Goal: Task Accomplishment & Management: Use online tool/utility

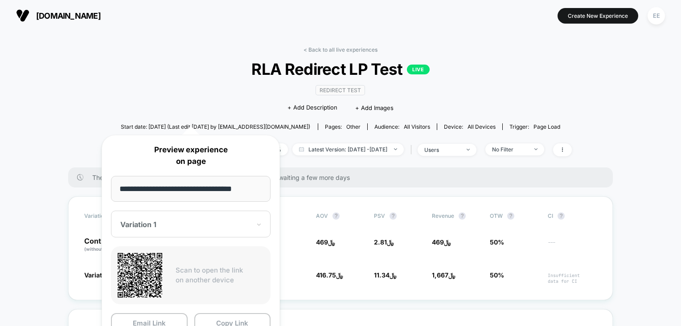
click at [507, 46] on div "< Back to all live experiences RLA Redirect LP Test LIVE Redirect Test Click to…" at bounding box center [340, 106] width 462 height 121
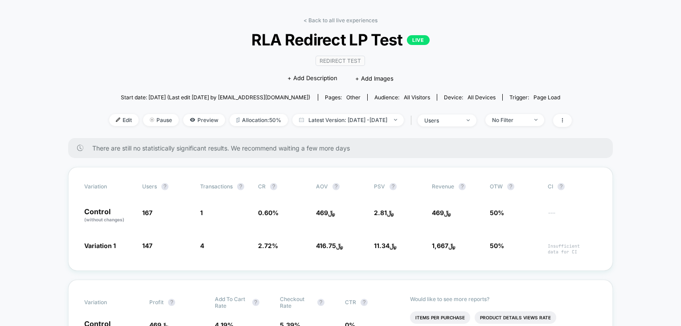
click at [343, 25] on div "< Back to all live experiences RLA Redirect LP Test LIVE Redirect Test Click to…" at bounding box center [340, 77] width 462 height 121
click at [342, 20] on link "< Back to all live experiences" at bounding box center [340, 20] width 74 height 7
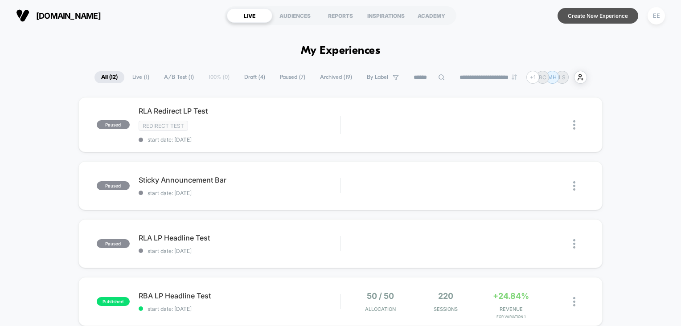
click at [605, 16] on button "Create New Experience" at bounding box center [597, 16] width 81 height 16
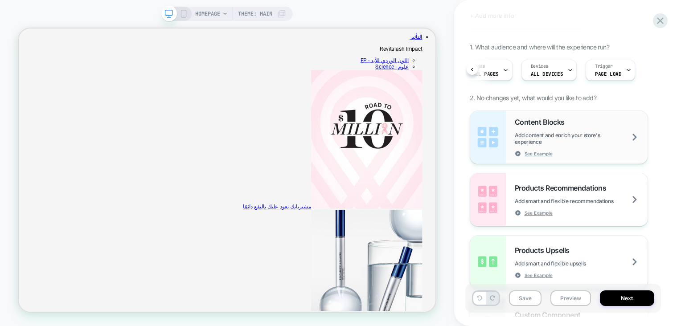
scroll to position [45, 0]
click at [576, 139] on span "Add content and enrich your store's experience" at bounding box center [581, 138] width 133 height 13
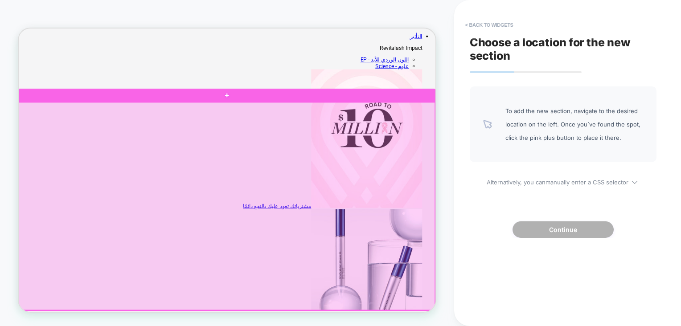
scroll to position [0, 0]
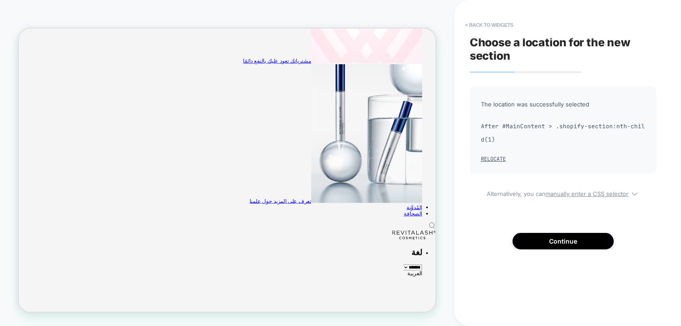
scroll to position [199, 0]
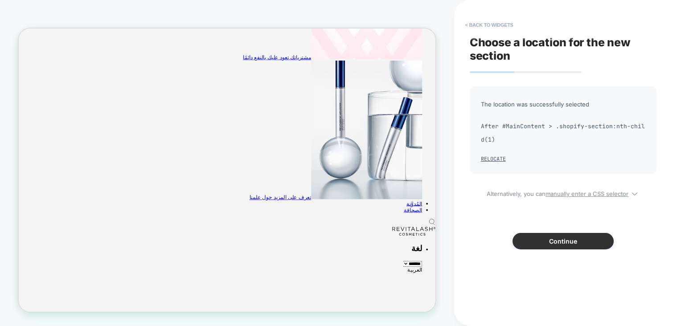
click at [565, 239] on button "Continue" at bounding box center [562, 241] width 101 height 16
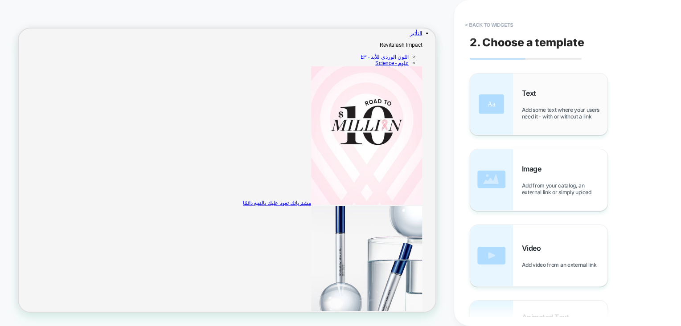
scroll to position [0, 0]
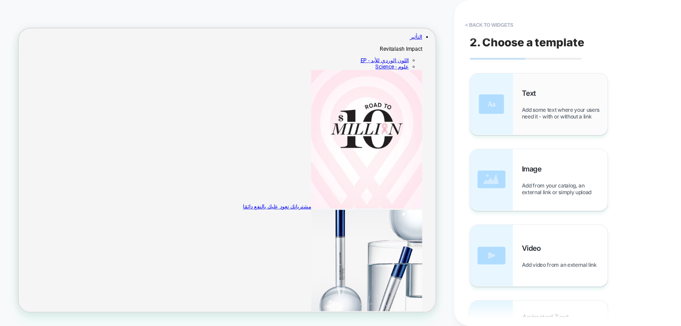
click at [541, 108] on span "Add some text where your users need it - with or without a link" at bounding box center [565, 112] width 86 height 13
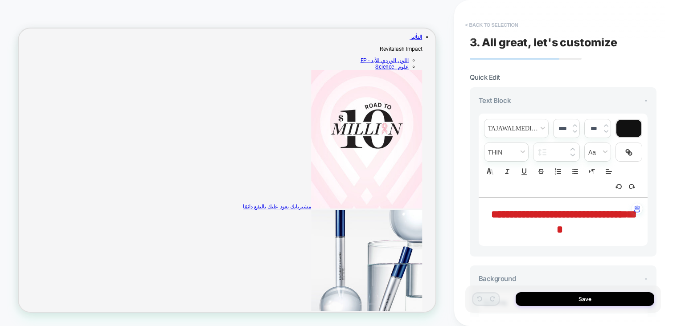
click at [486, 25] on button "< Back to selection" at bounding box center [492, 25] width 62 height 14
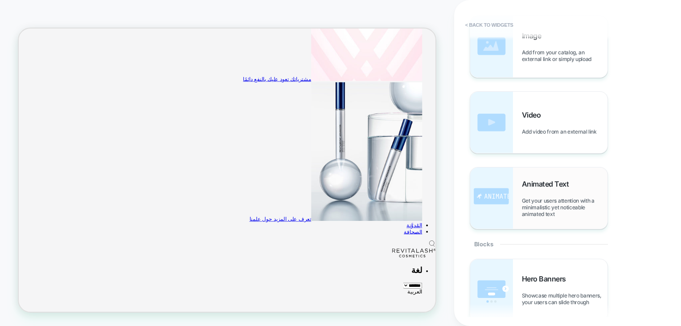
scroll to position [134, 0]
click at [551, 182] on span "Animated Text" at bounding box center [548, 183] width 52 height 9
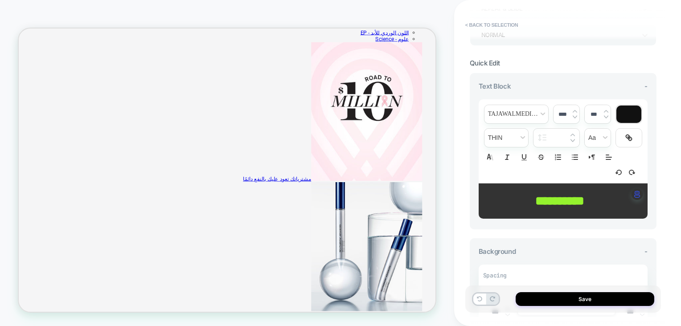
scroll to position [0, 0]
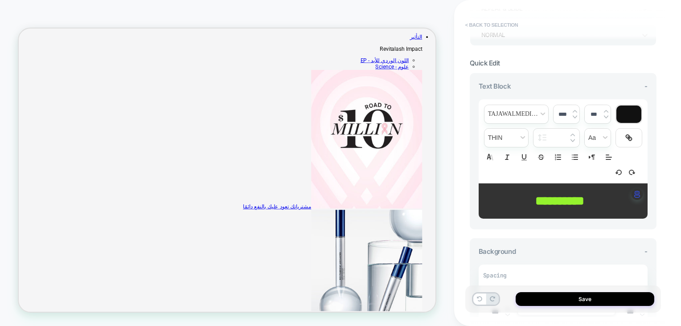
click at [485, 21] on button "< Back to selection" at bounding box center [492, 25] width 62 height 14
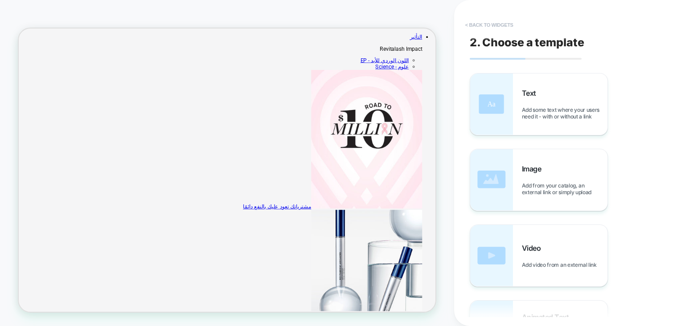
click at [485, 22] on button "< Back to widgets" at bounding box center [489, 25] width 57 height 14
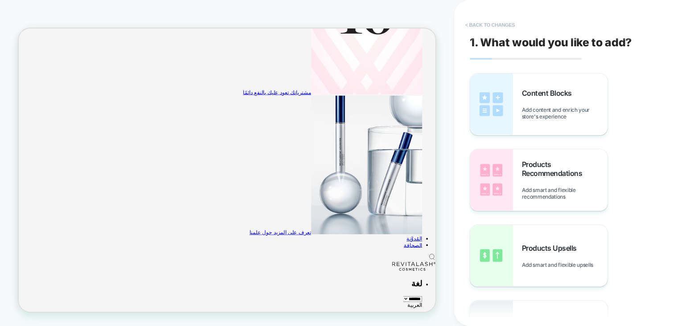
scroll to position [153, 0]
click at [482, 25] on button "< Back to changes" at bounding box center [490, 25] width 59 height 14
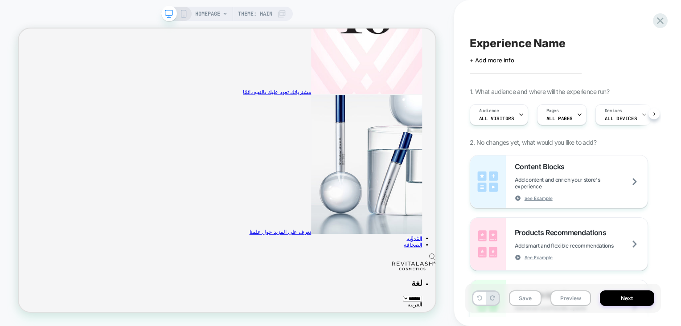
scroll to position [0, 0]
click at [227, 15] on icon at bounding box center [224, 13] width 5 height 5
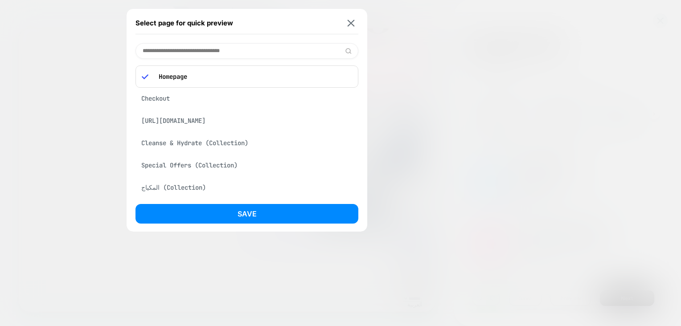
click at [176, 100] on div "Checkout" at bounding box center [246, 98] width 223 height 17
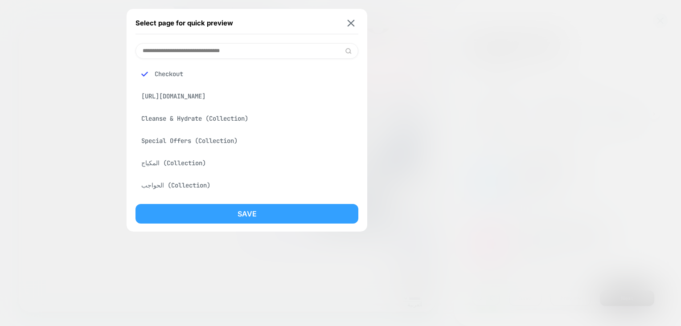
click at [264, 210] on button "Save" at bounding box center [246, 214] width 223 height 20
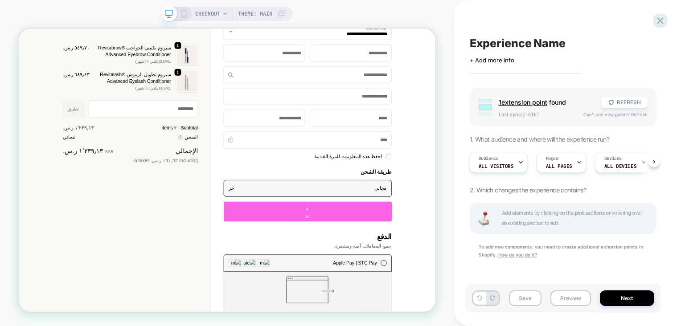
scroll to position [282, 0]
click at [545, 101] on span "1 extension point" at bounding box center [523, 102] width 49 height 8
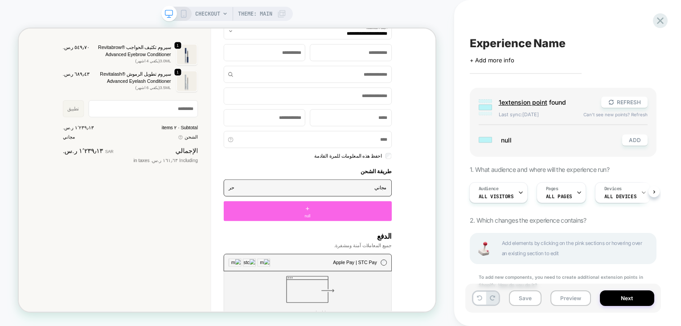
click at [530, 100] on span "1 extension point" at bounding box center [523, 102] width 49 height 8
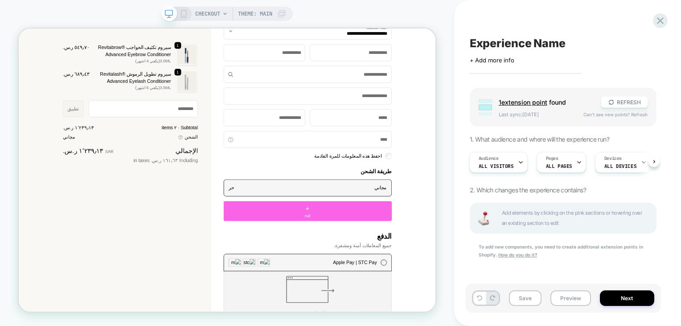
click at [530, 100] on span "1 extension point" at bounding box center [523, 102] width 49 height 8
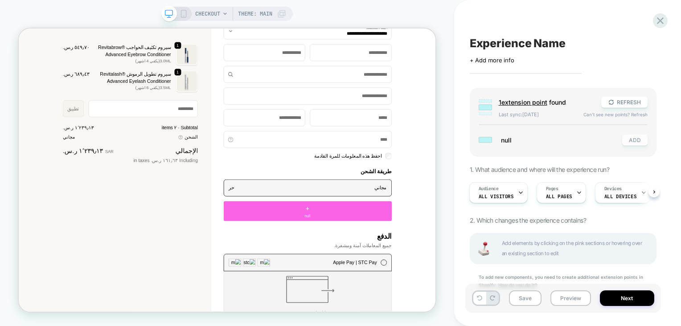
click at [642, 137] on button "ADD" at bounding box center [634, 140] width 25 height 11
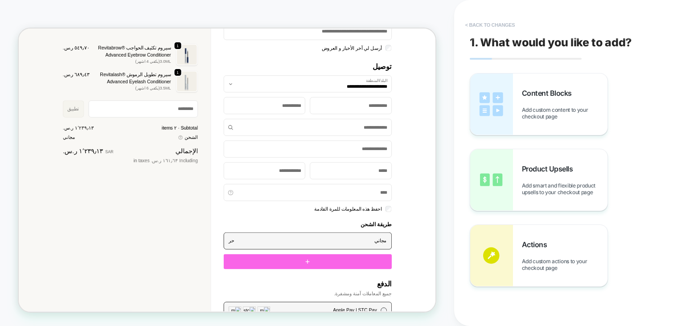
scroll to position [193, 0]
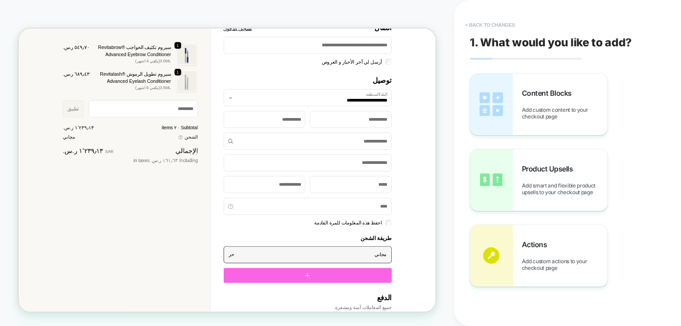
click at [497, 25] on button "< Back to changes" at bounding box center [490, 25] width 59 height 14
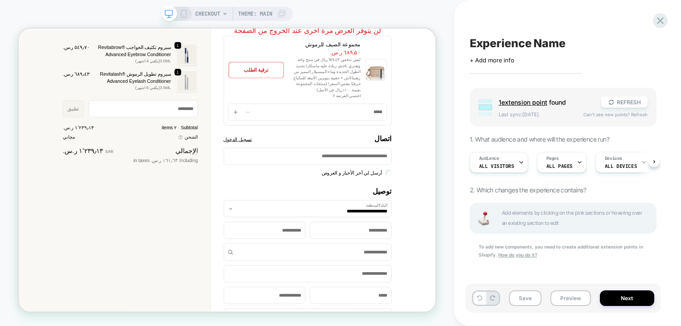
scroll to position [0, 0]
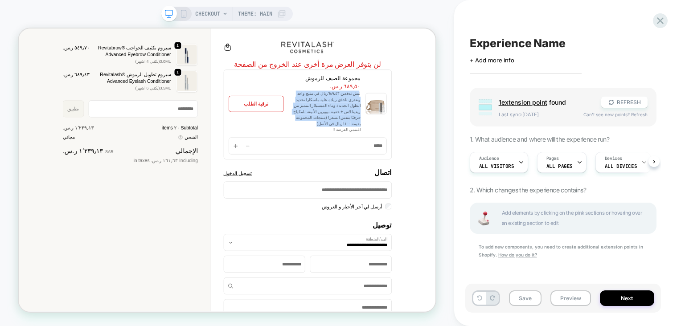
drag, startPoint x: 476, startPoint y: 115, endPoint x: 428, endPoint y: 156, distance: 62.9
click at [428, 156] on p "ليش تدفعين ٦٨٩،٤٣ريال في منتج واحد وتقدري تاخذي زيادة عليه ماسكارا تحديد الطول …" at bounding box center [426, 135] width 96 height 48
drag, startPoint x: 428, startPoint y: 156, endPoint x: 411, endPoint y: 143, distance: 21.6
click at [411, 143] on p "ليش تدفعين ٦٨٩،٤٣ريال في منتج واحد وتقدري تاخذي زيادة عليه ماسكارا تحديد الطول …" at bounding box center [426, 135] width 96 height 48
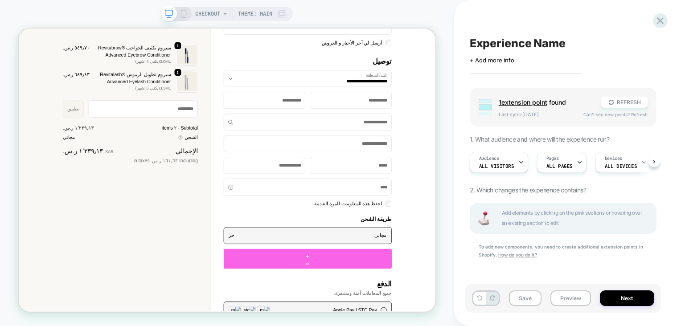
scroll to position [223, 0]
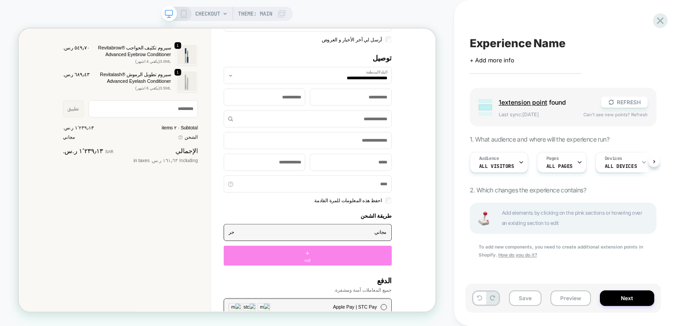
click at [436, 321] on div "+ null" at bounding box center [404, 331] width 224 height 27
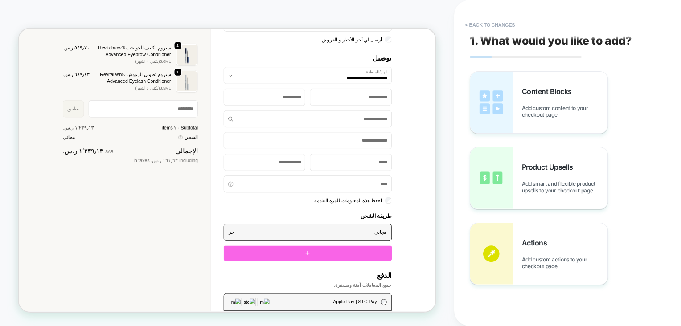
scroll to position [0, 0]
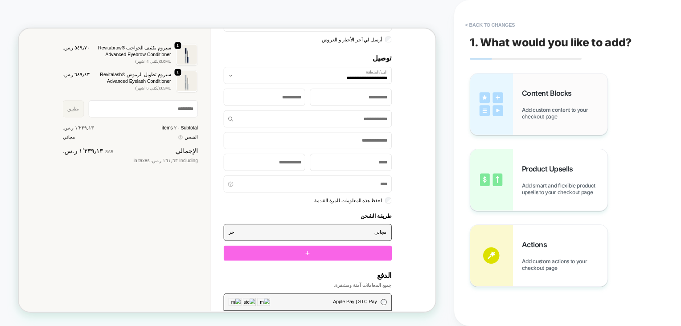
click at [545, 106] on span "Add custom content to your checkout page" at bounding box center [565, 112] width 86 height 13
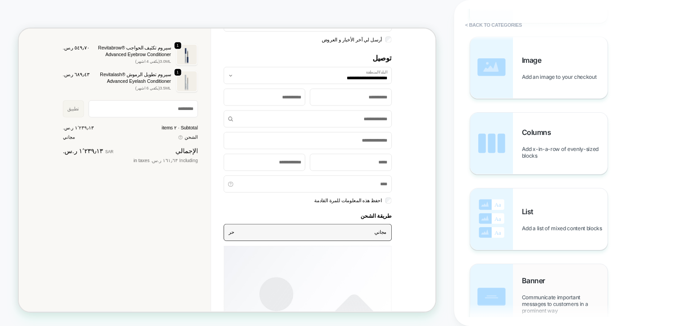
scroll to position [142, 0]
